Goal: Register for event/course

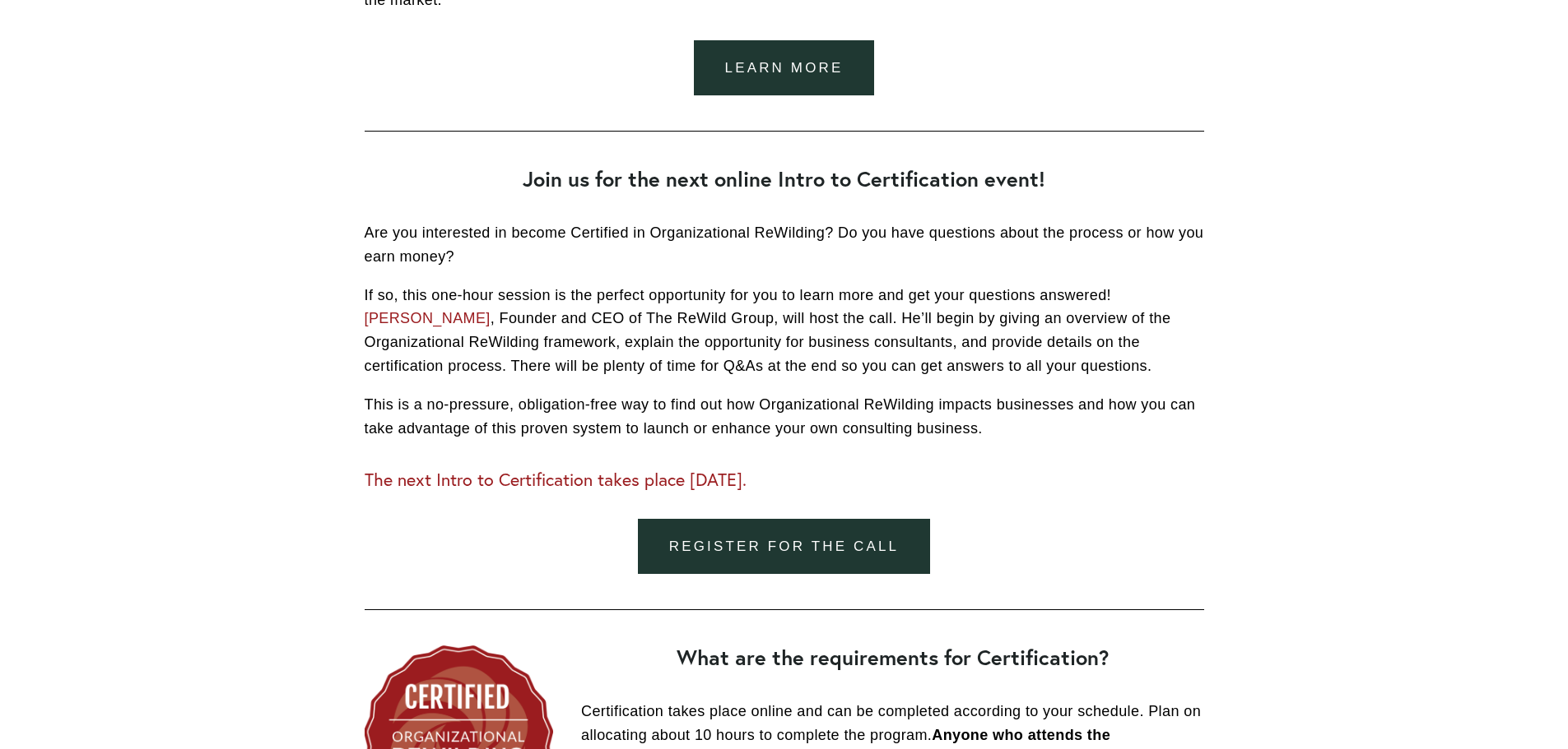
scroll to position [904, 0]
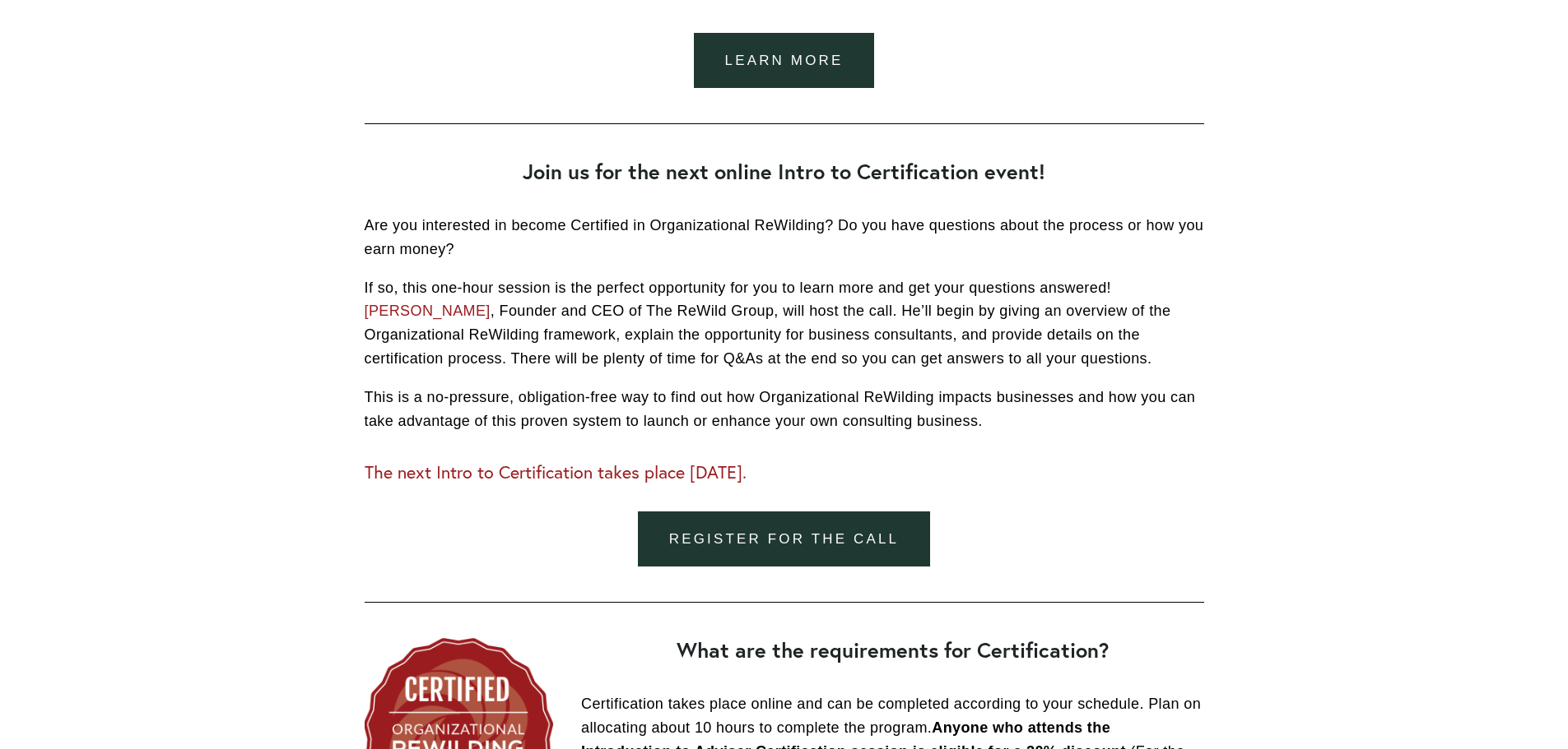
click at [750, 534] on link "Register for the call" at bounding box center [784, 539] width 292 height 55
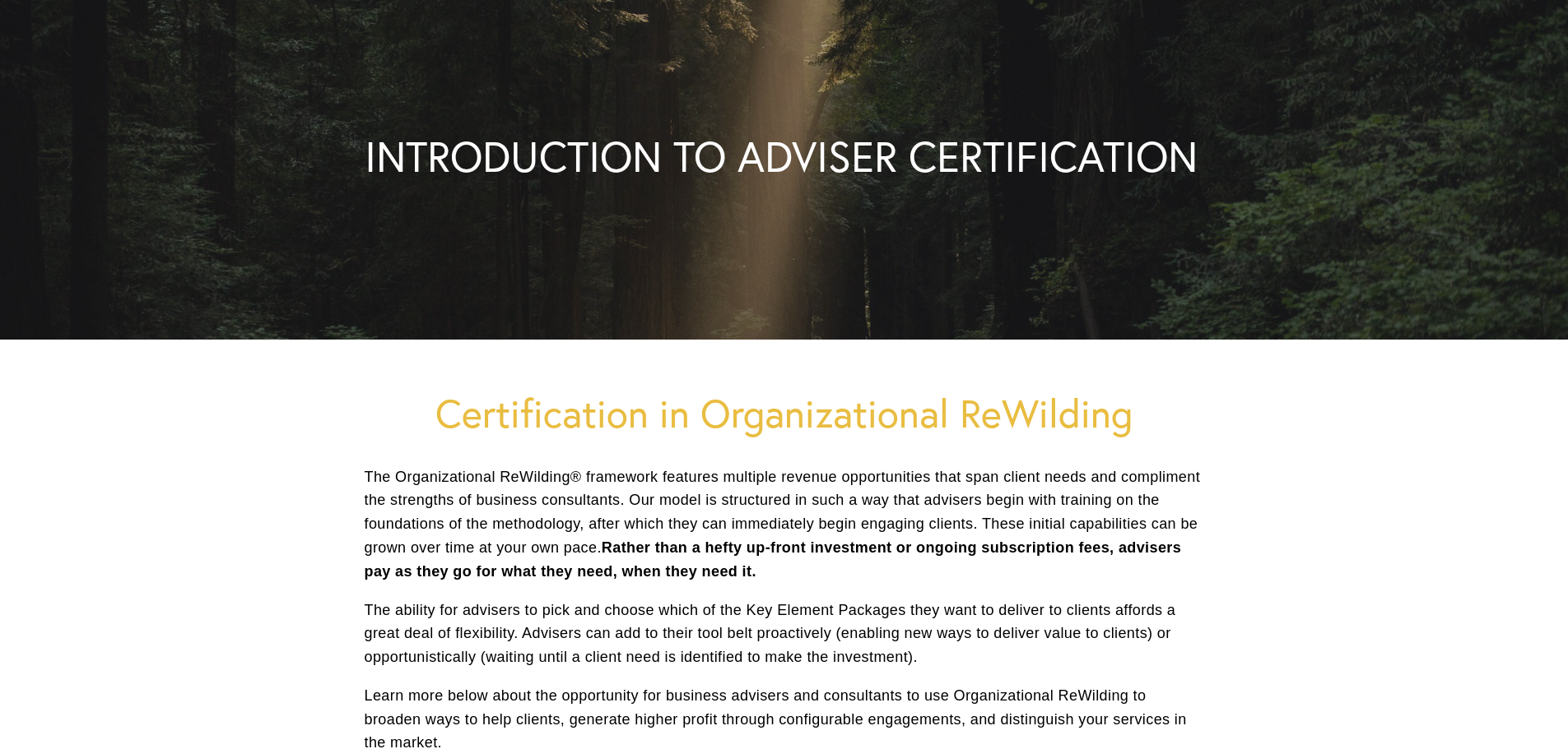
scroll to position [0, 0]
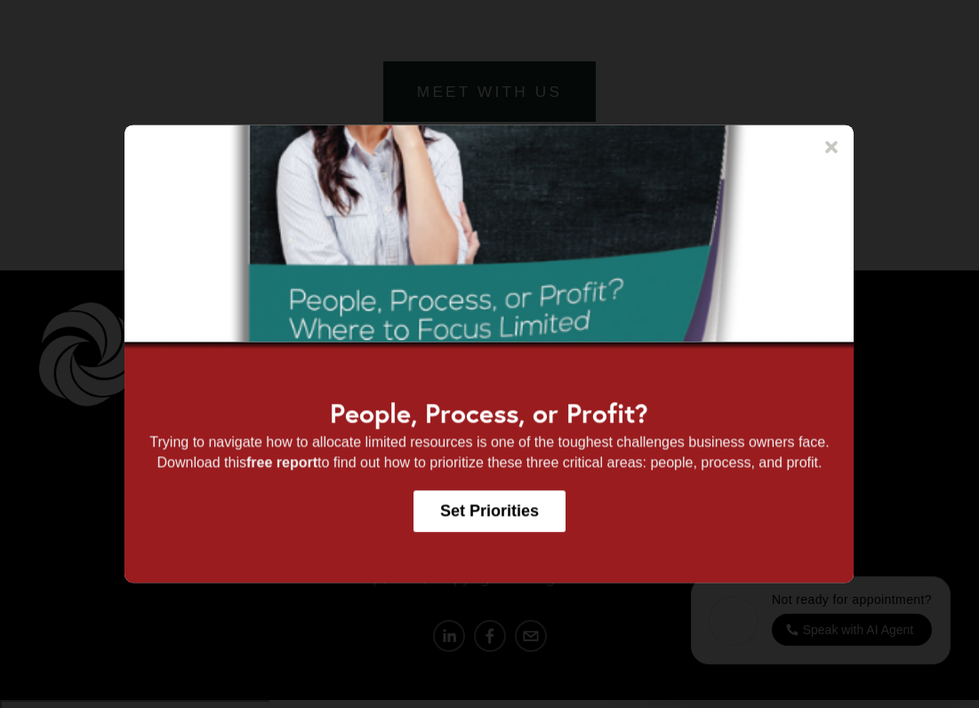
click at [831, 149] on icon at bounding box center [832, 147] width 12 height 12
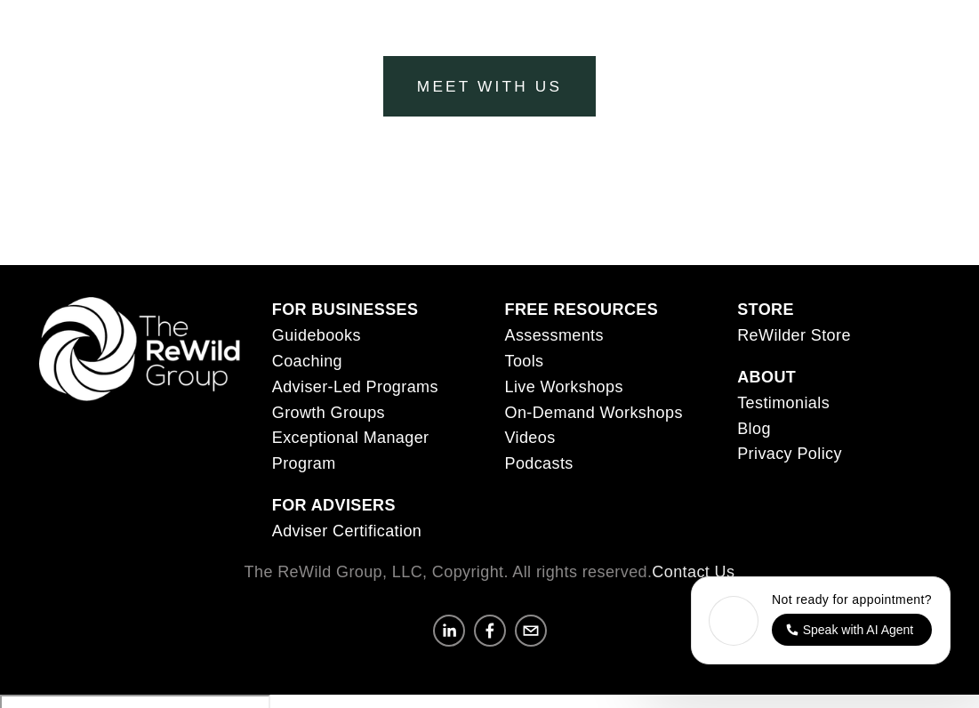
scroll to position [6778, 0]
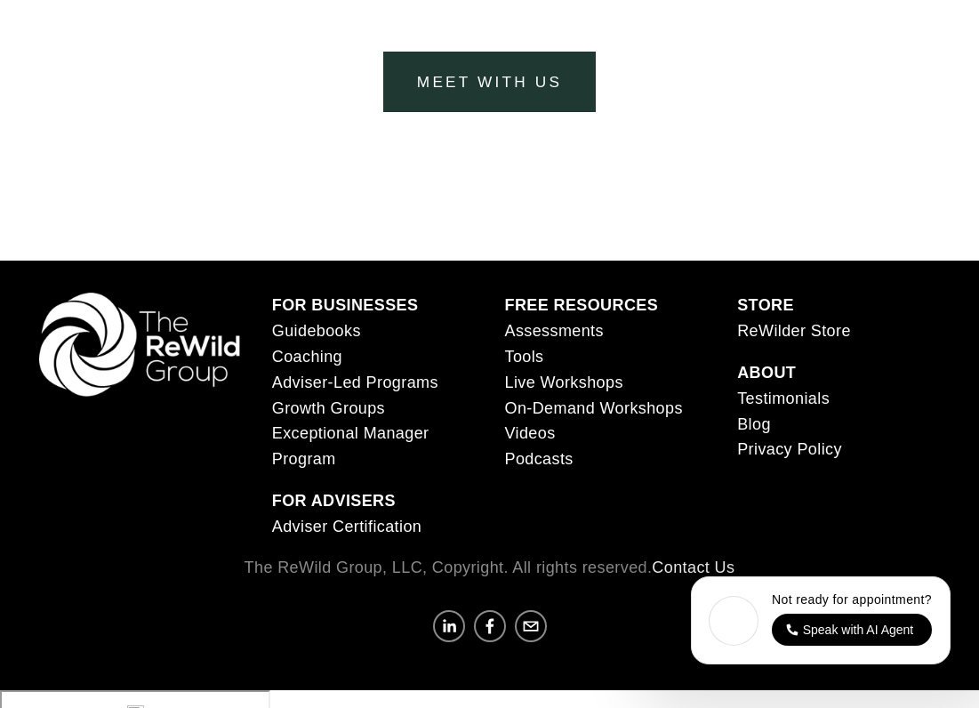
click at [808, 463] on link "Privacy Policy" at bounding box center [789, 450] width 105 height 26
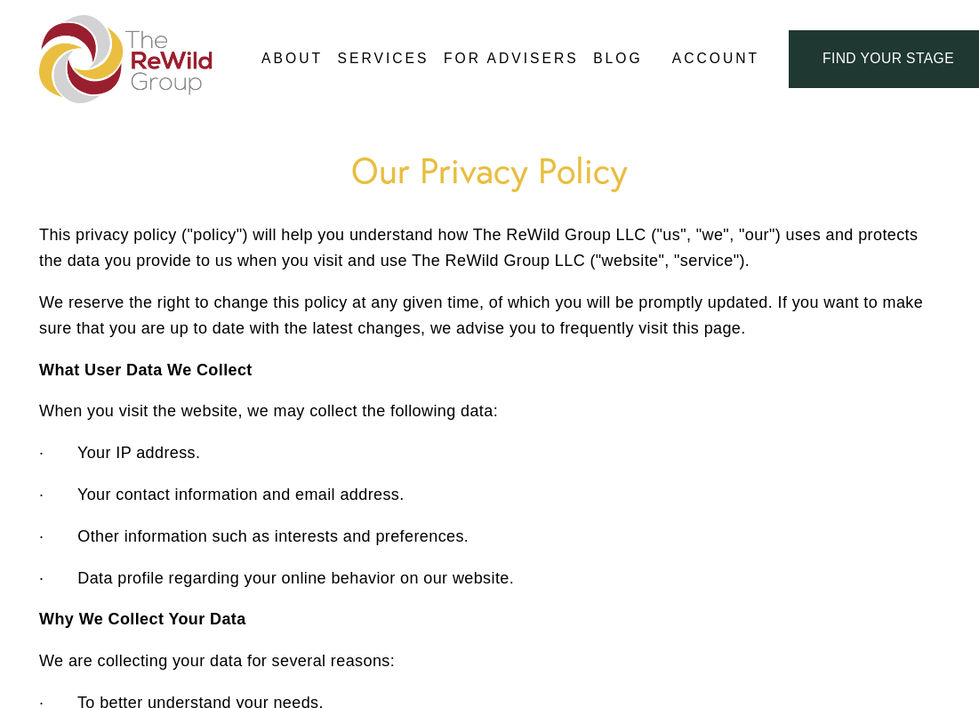
click at [489, 56] on link "For Advisers" at bounding box center [511, 59] width 135 height 28
